Goal: Task Accomplishment & Management: Manage account settings

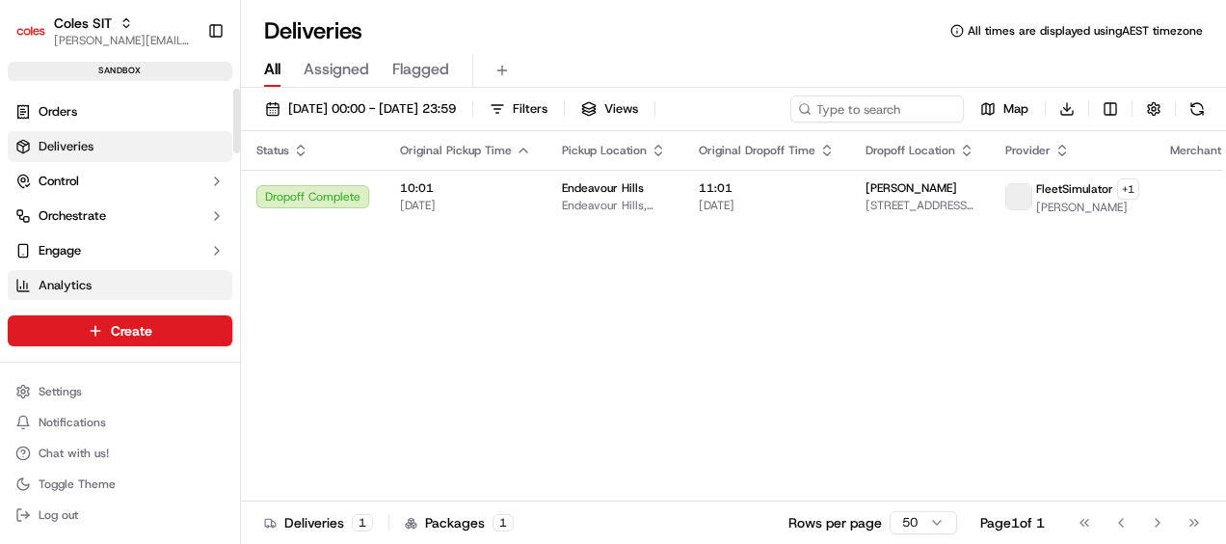
click at [70, 285] on span "Analytics" at bounding box center [65, 285] width 53 height 17
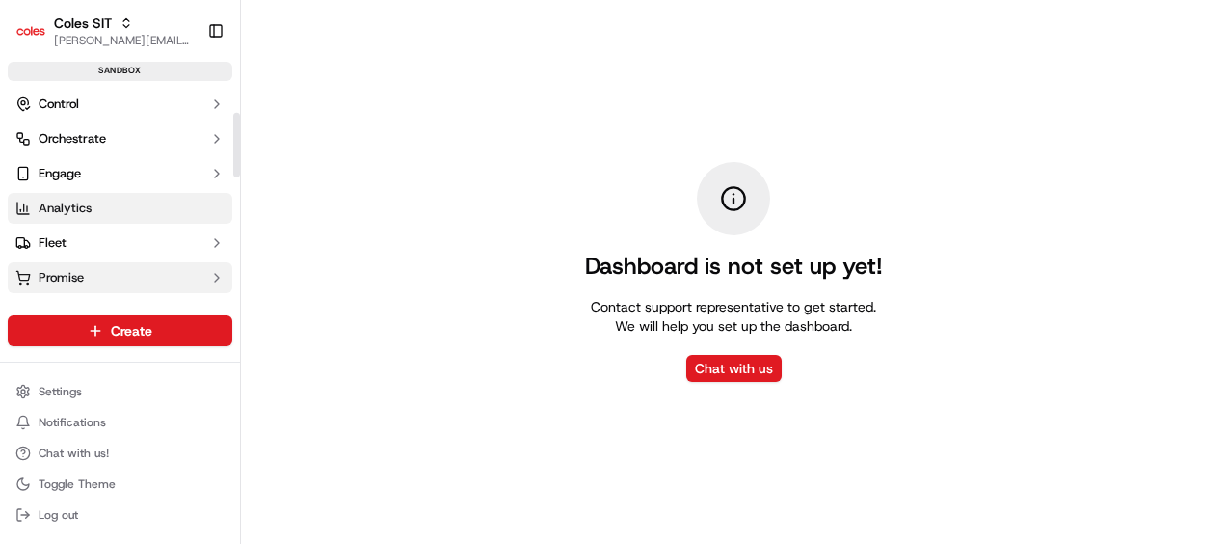
click at [73, 271] on span "Promise" at bounding box center [61, 277] width 45 height 17
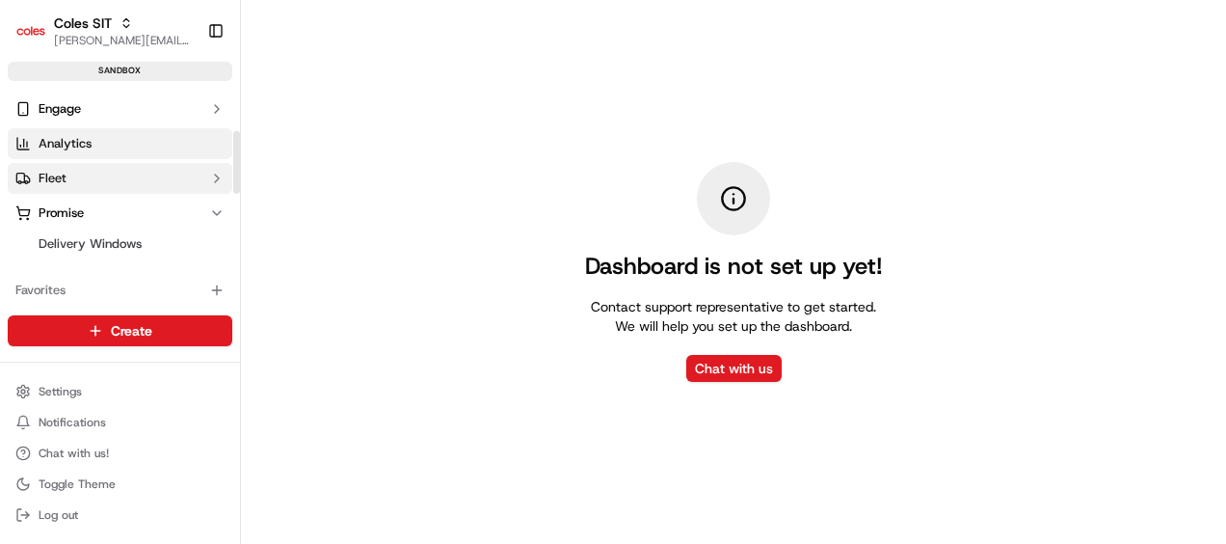
scroll to position [143, 0]
click at [89, 239] on span "Delivery Windows" at bounding box center [90, 242] width 103 height 17
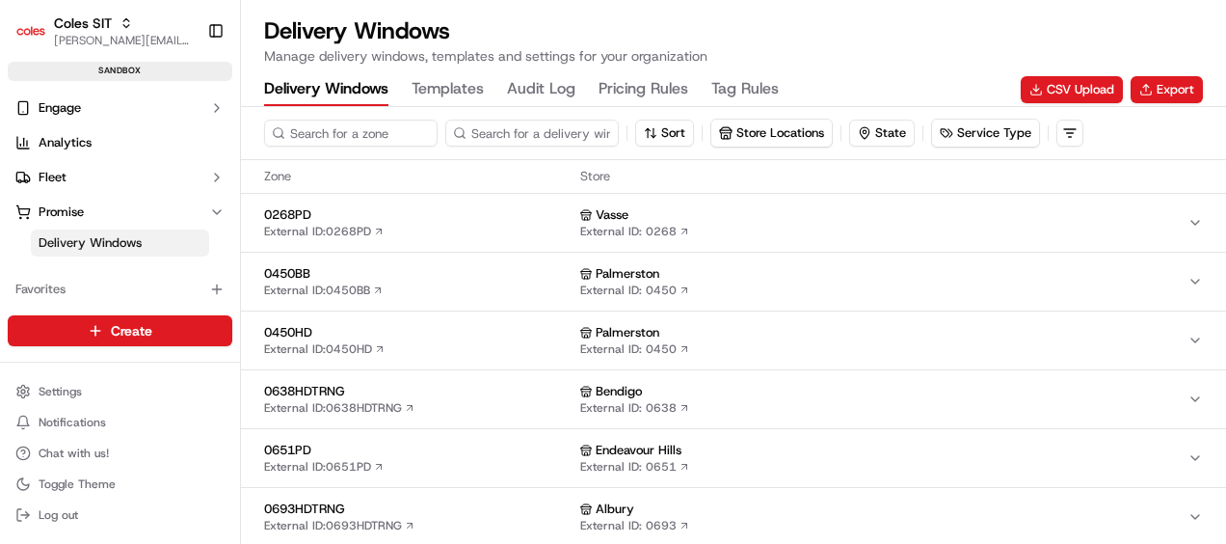
click at [655, 85] on Rules "Pricing Rules" at bounding box center [644, 89] width 90 height 33
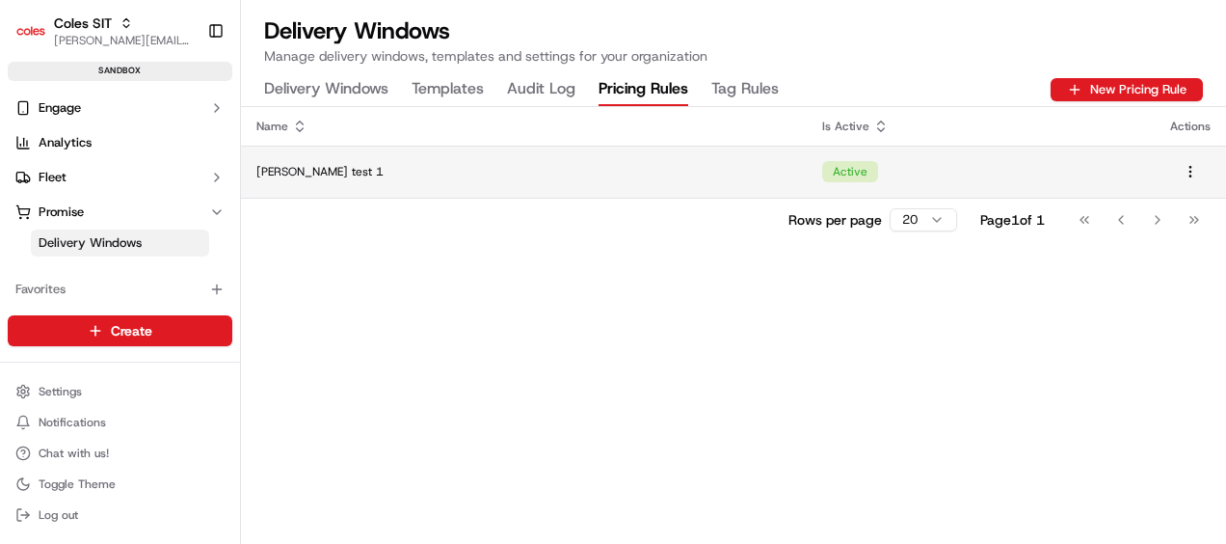
click at [621, 178] on div "[PERSON_NAME] test 1" at bounding box center [523, 171] width 535 height 15
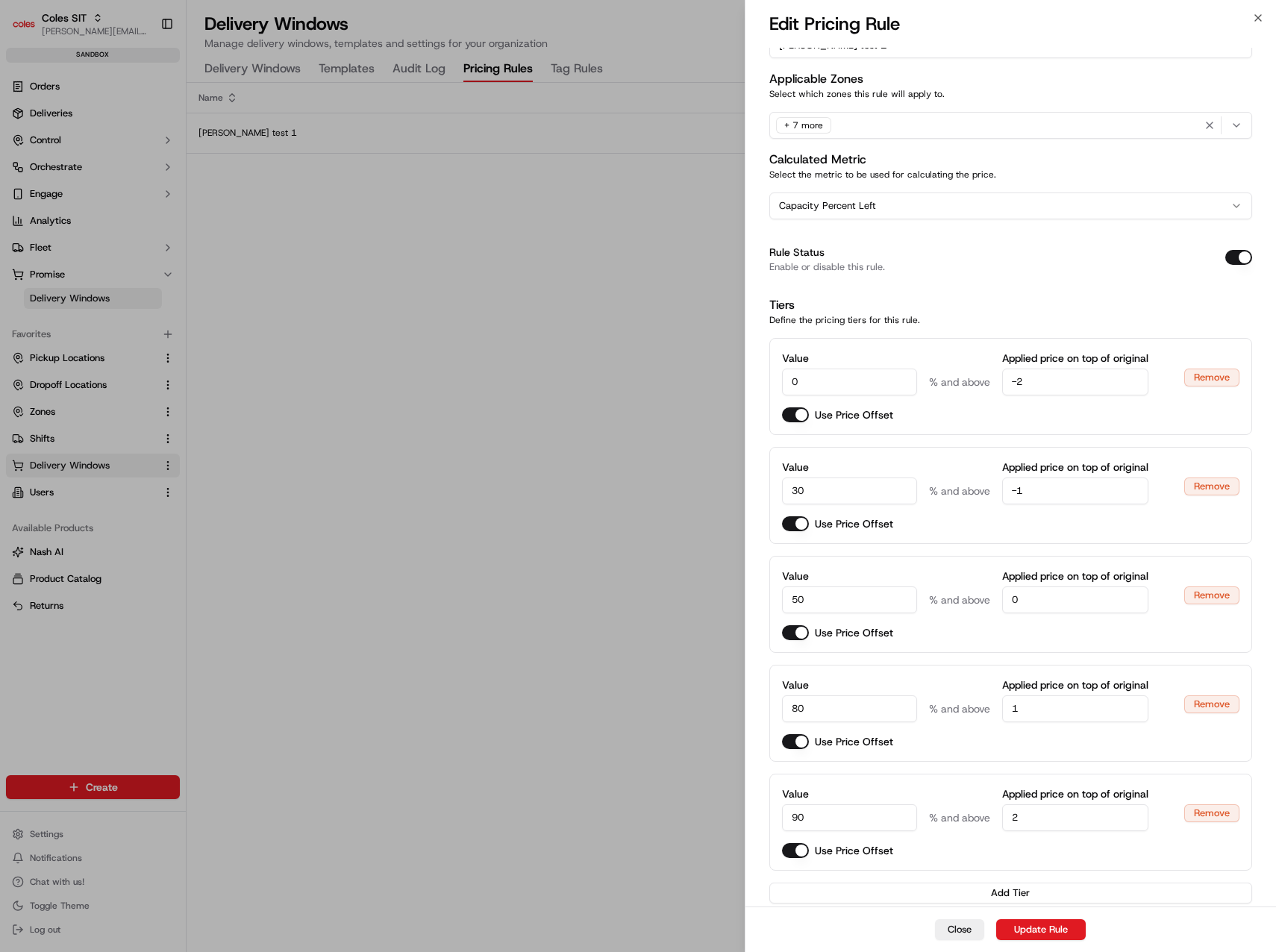
scroll to position [61, 0]
click at [948, 128] on div "+ 7 more" at bounding box center [1011, 125] width 476 height 22
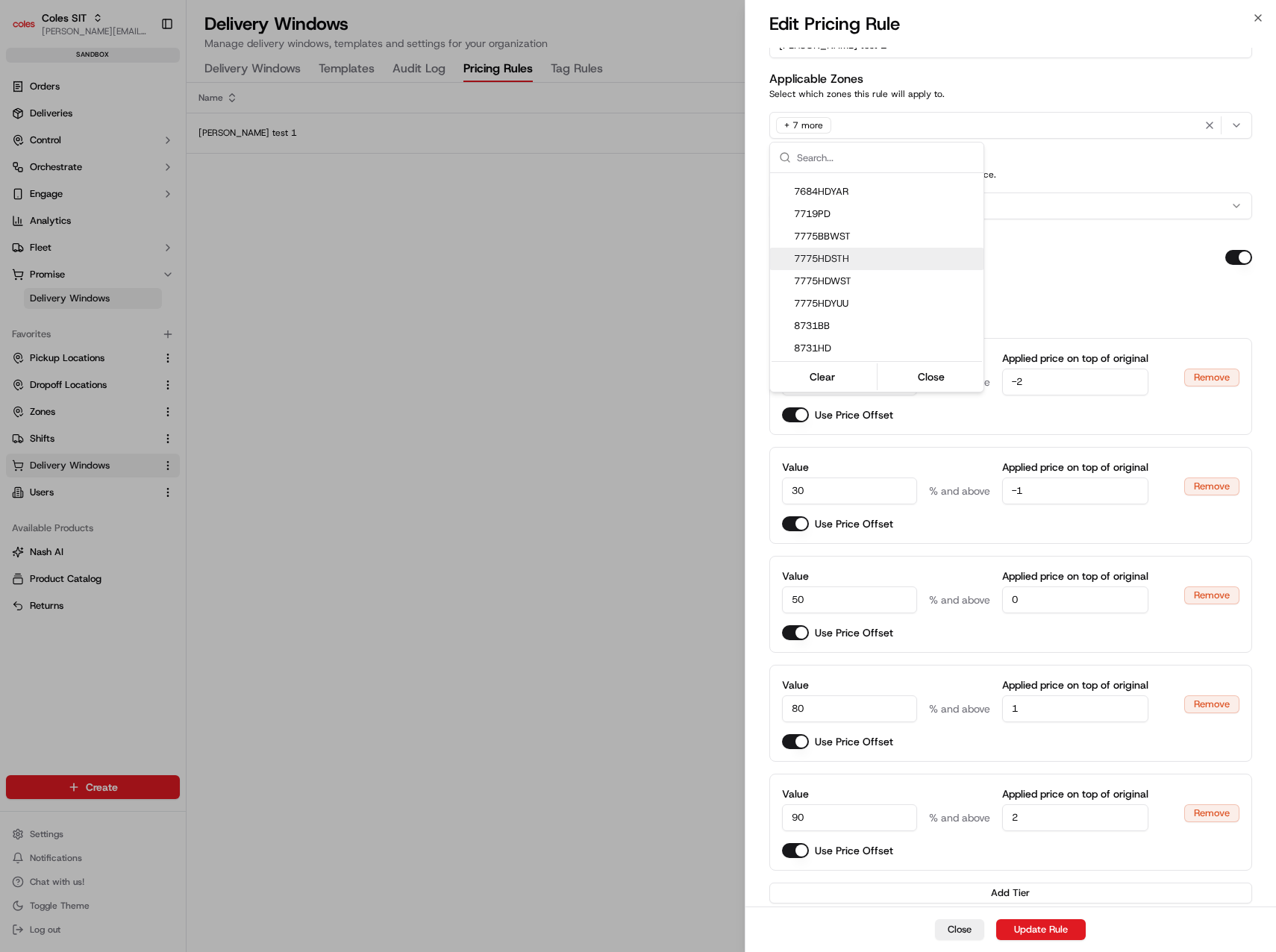
click at [948, 259] on div at bounding box center [638, 476] width 1276 height 952
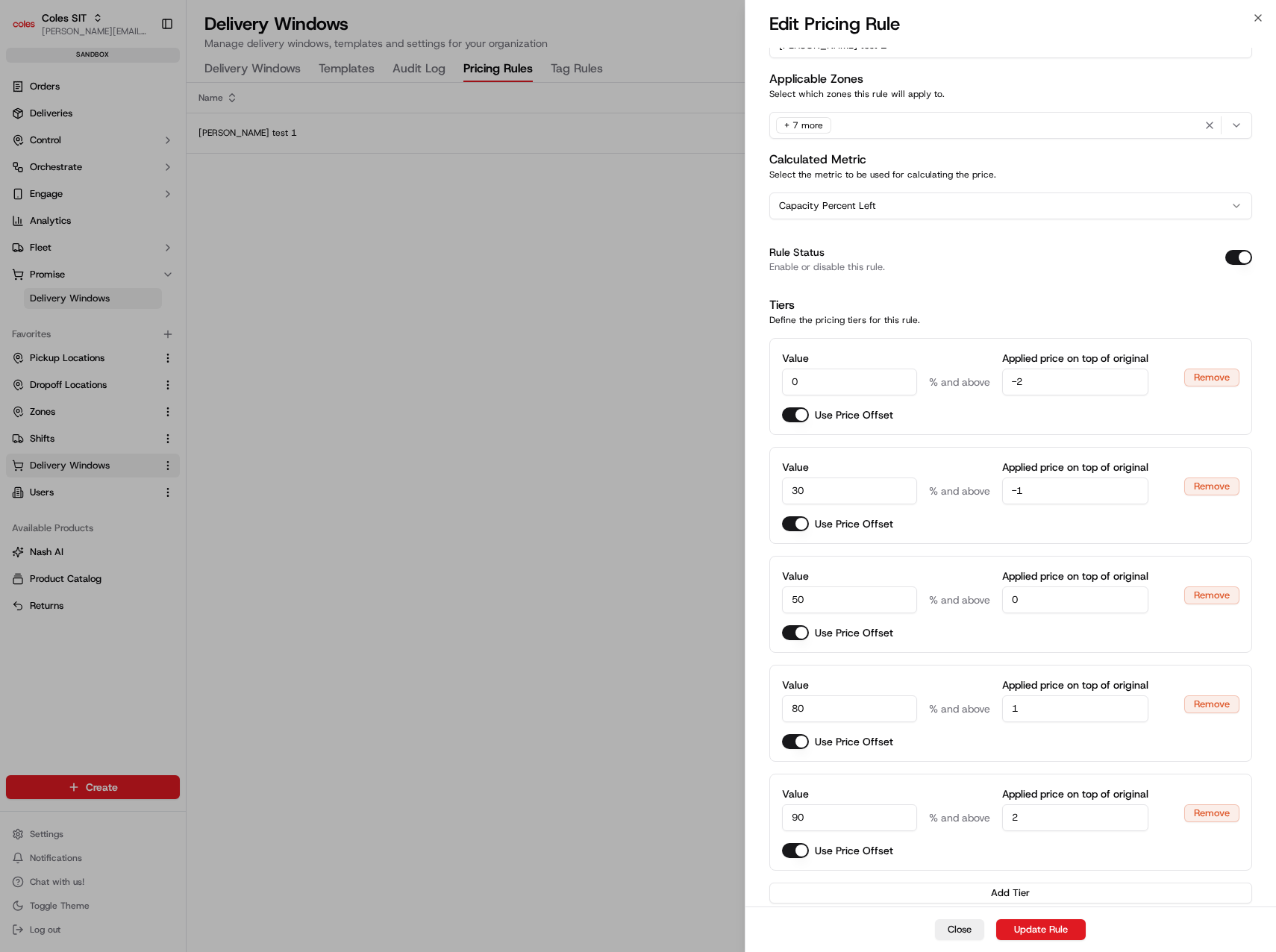
click at [948, 420] on div "Value 80 % and above Applied price on top of original 1 Use Price Offset Remove" at bounding box center [1011, 713] width 484 height 97
click at [925, 420] on div "Use Price Offset" at bounding box center [977, 523] width 391 height 15
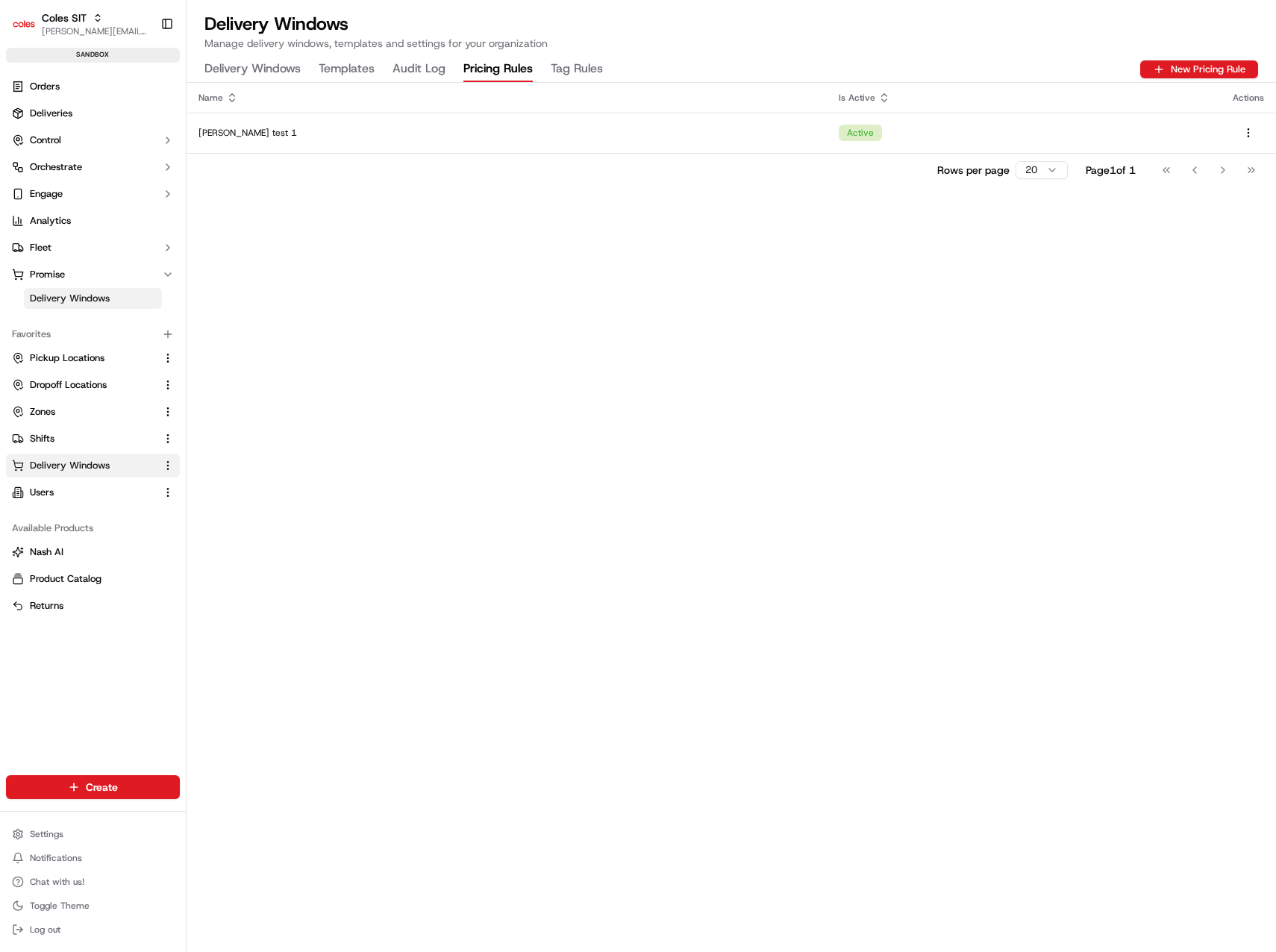
click at [576, 77] on Rules "Tag Rules" at bounding box center [576, 69] width 52 height 26
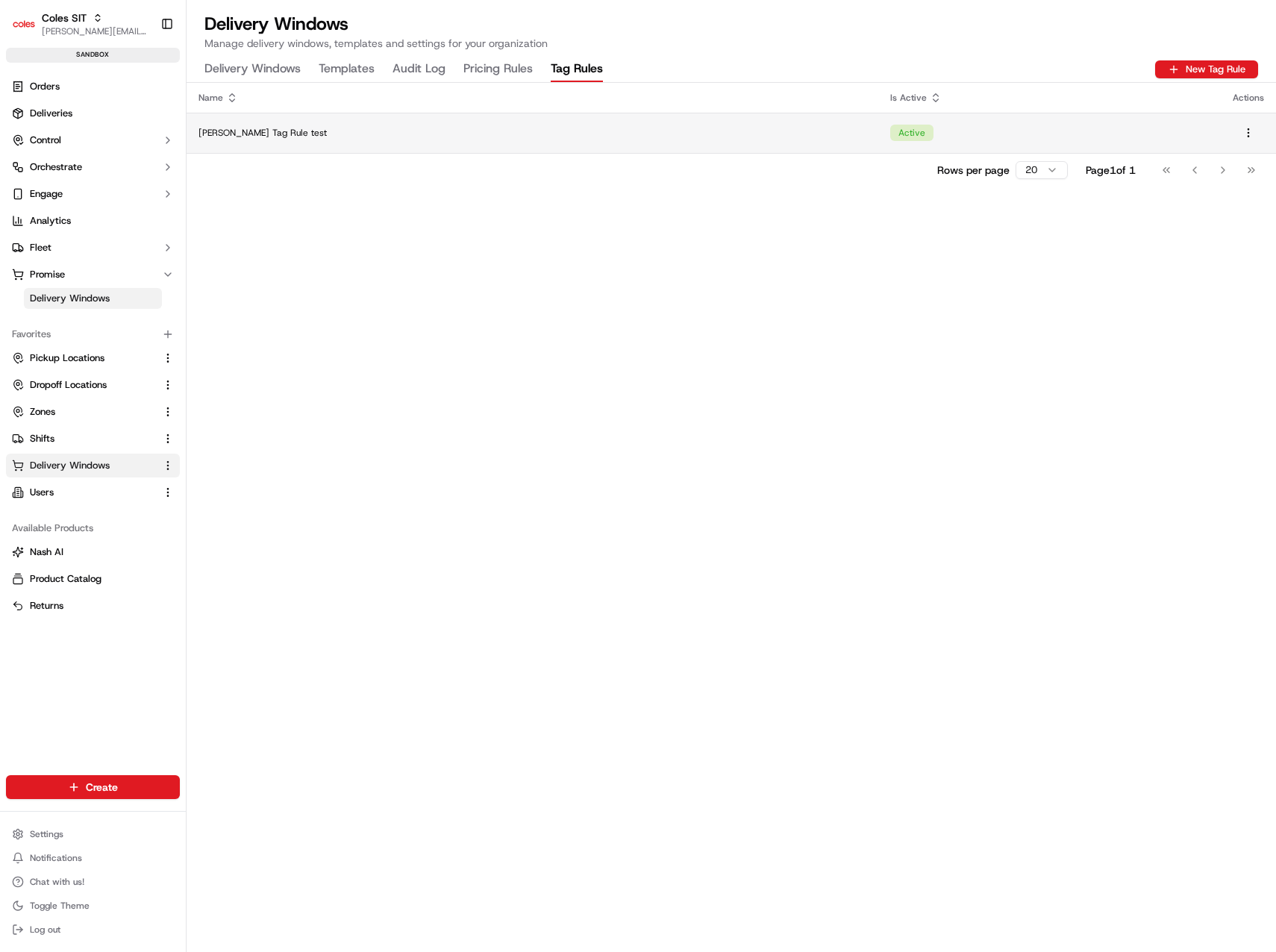
click at [878, 132] on td "Active" at bounding box center [1049, 133] width 343 height 40
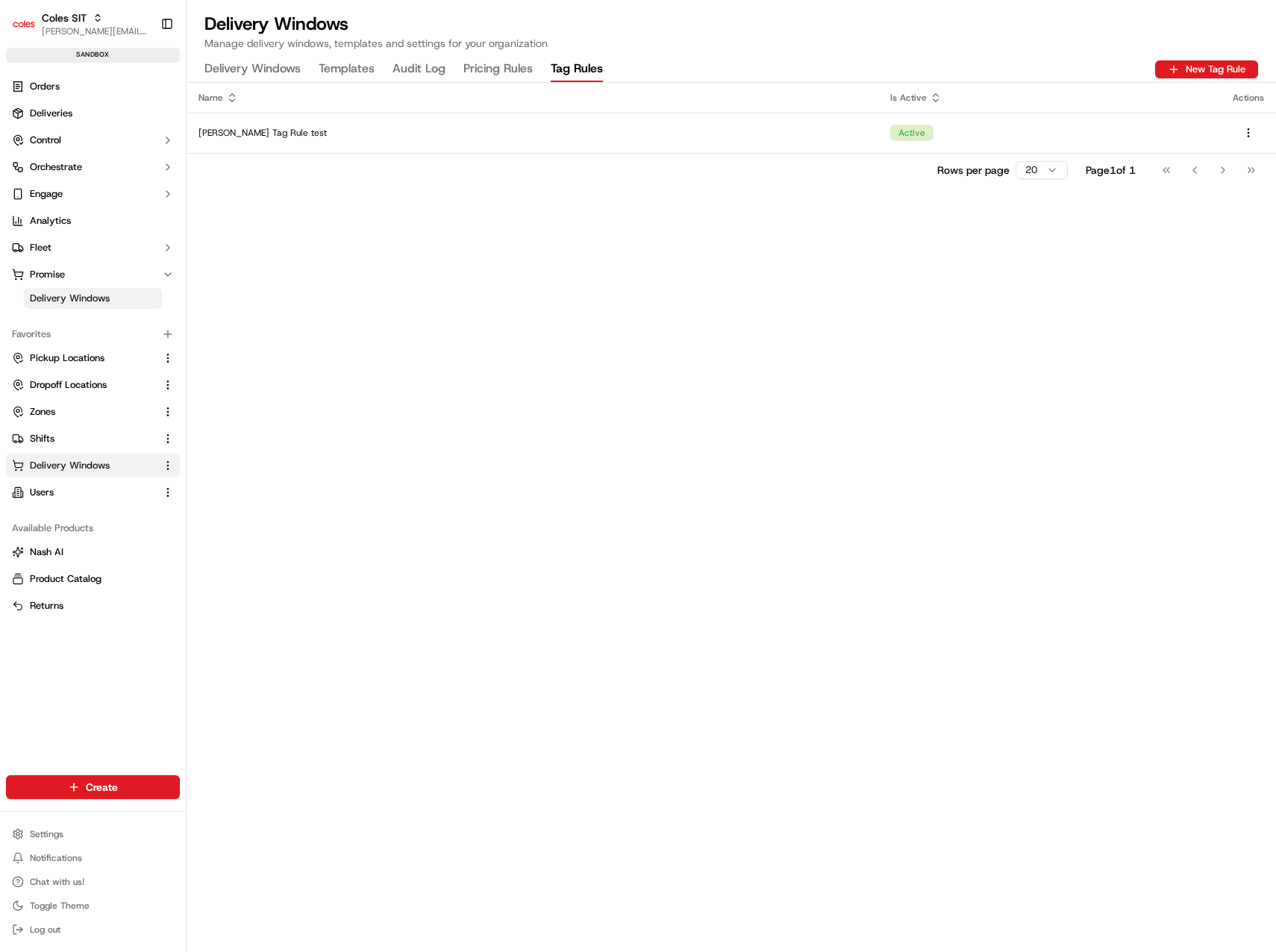
click at [529, 420] on div "Name Is Active Actions [PERSON_NAME] Tag Rule test Active Rows per page 20 Page…" at bounding box center [731, 517] width 1090 height 869
